Goal: Subscribe to service/newsletter: Subscribe to service/newsletter

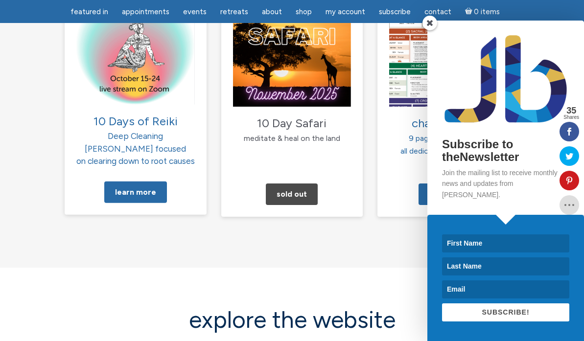
scroll to position [1113, 0]
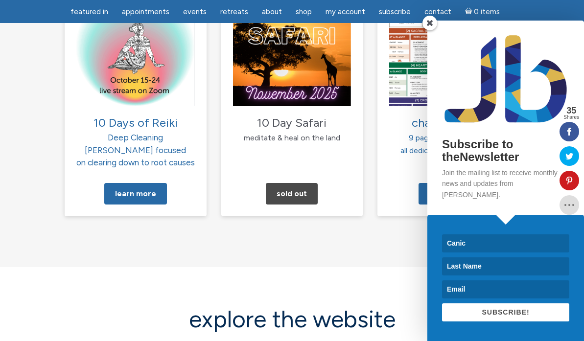
type input "Canice"
type input "[PERSON_NAME]"
type input "[EMAIL_ADDRESS][DOMAIN_NAME]"
type input "Canice"
type input "[EMAIL_ADDRESS][DOMAIN_NAME]"
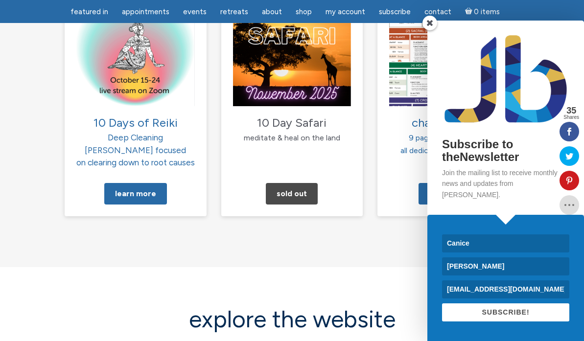
click at [480, 311] on button "SUBSCRIBE!" at bounding box center [505, 313] width 127 height 18
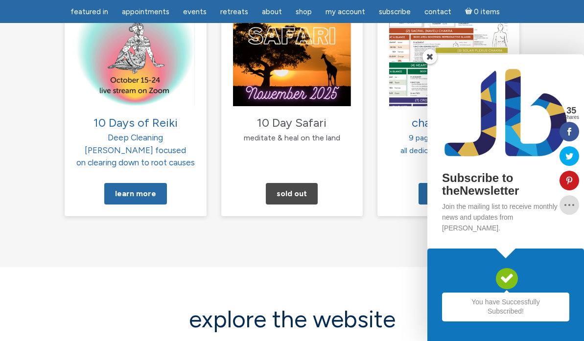
click at [377, 190] on div "Subscribe to theNewsletter Join the mailing list to receive monthly news and up…" at bounding box center [476, 197] width 215 height 287
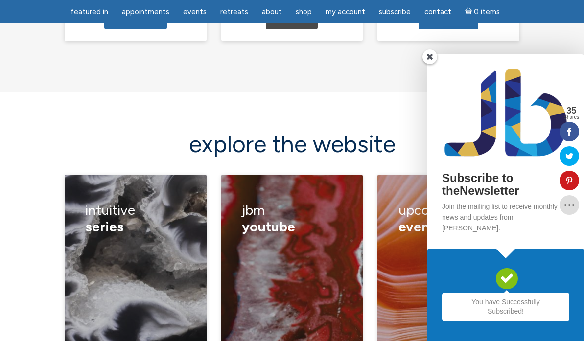
scroll to position [1294, 0]
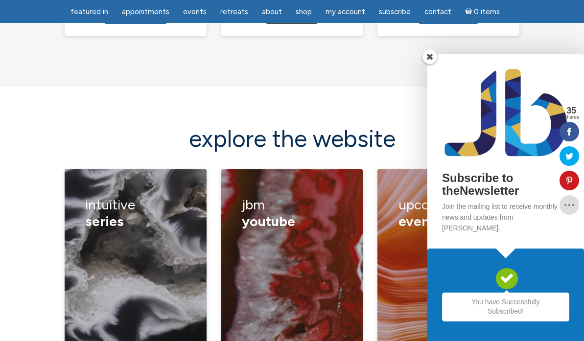
click at [432, 64] on span at bounding box center [430, 56] width 15 height 15
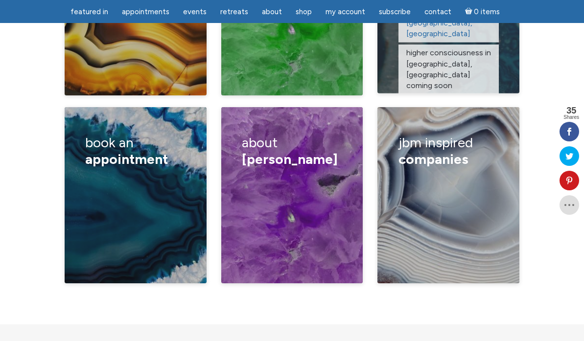
scroll to position [1734, 0]
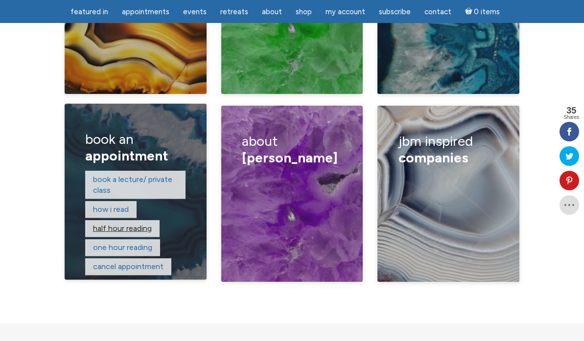
click at [147, 224] on link "Half hour reading" at bounding box center [122, 228] width 59 height 9
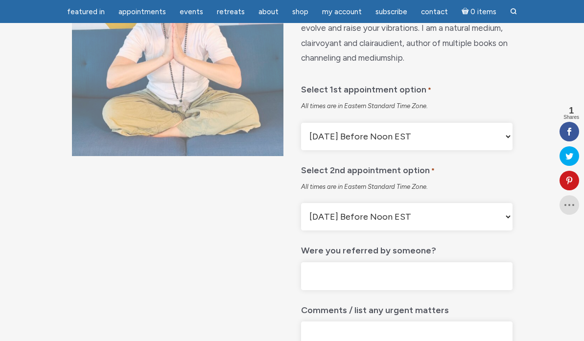
scroll to position [155, 0]
